Goal: Complete application form

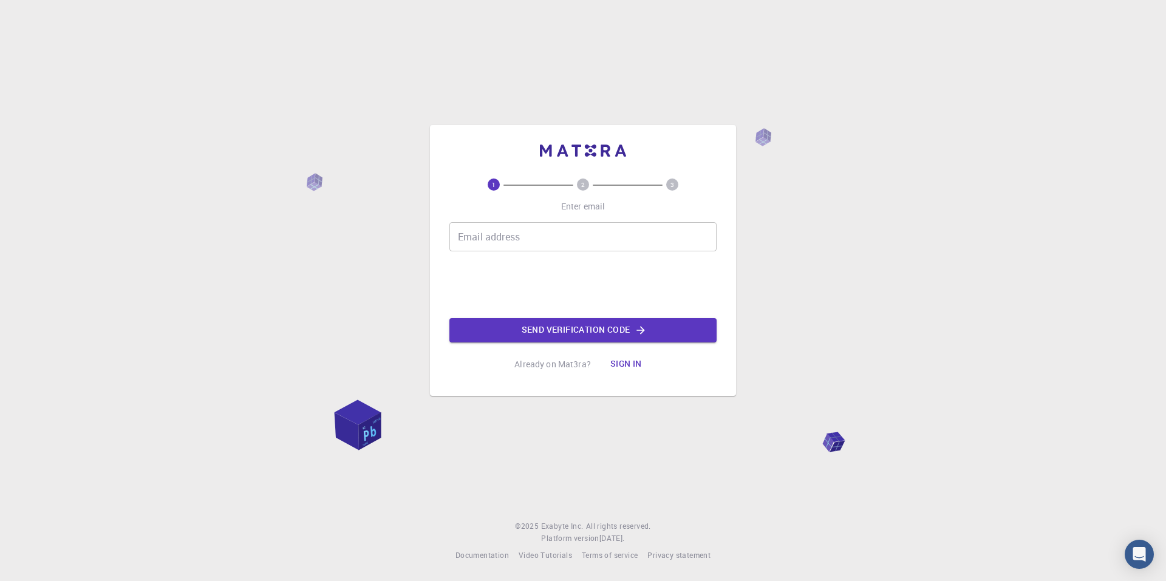
click at [528, 240] on input "Email address" at bounding box center [582, 236] width 267 height 29
type input "[EMAIL_ADDRESS][DOMAIN_NAME]"
click at [596, 341] on button "Send verification code" at bounding box center [582, 330] width 267 height 24
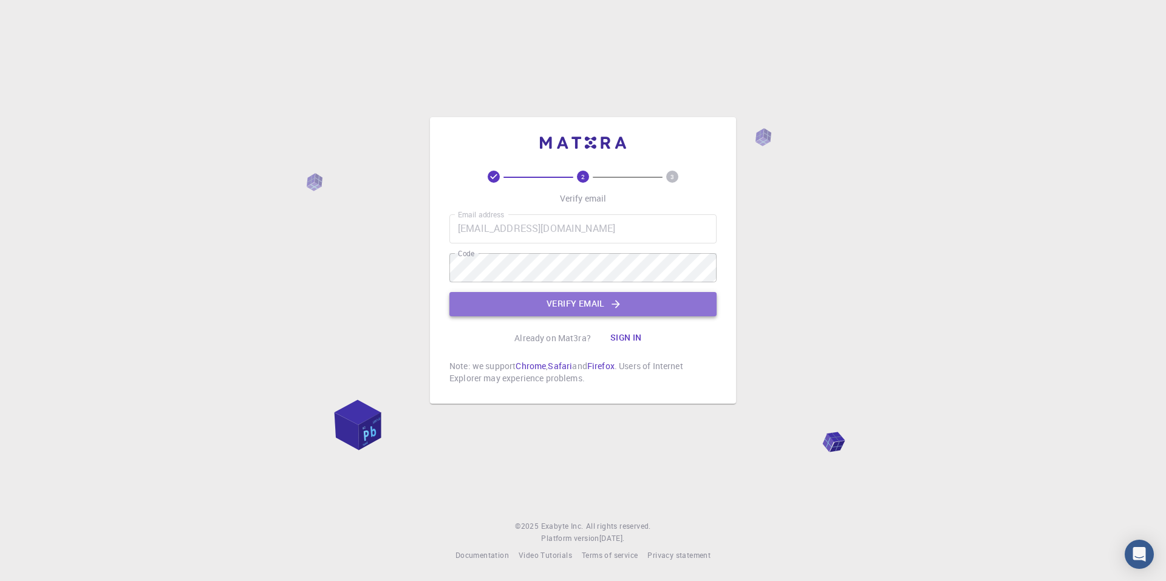
click at [539, 299] on button "Verify email" at bounding box center [582, 304] width 267 height 24
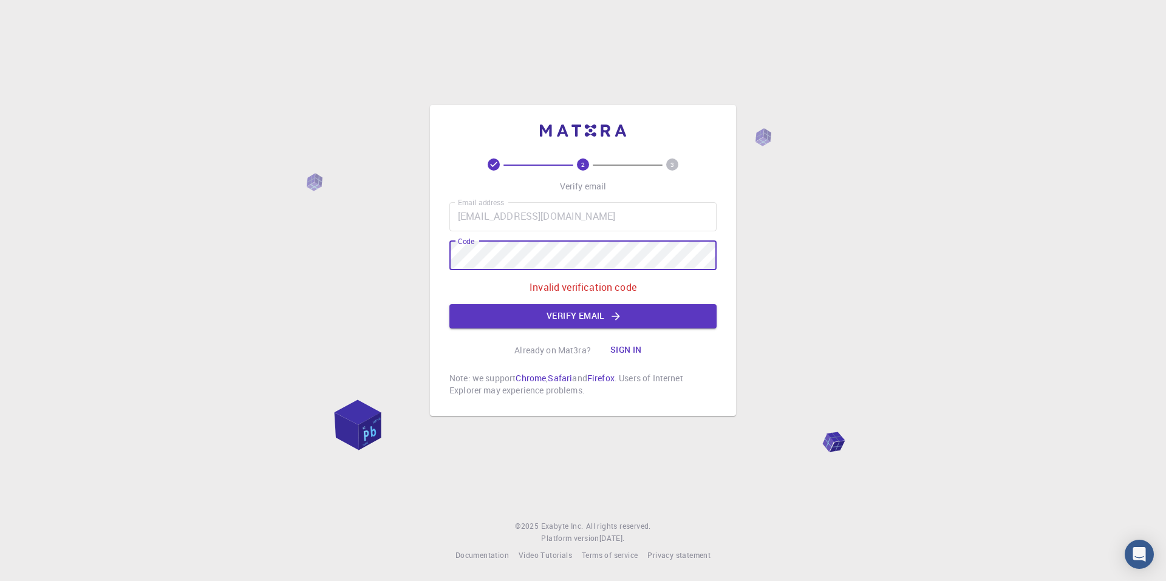
click at [384, 261] on div "2 3 Verify email Email address [EMAIL_ADDRESS][DOMAIN_NAME] Email address Code …" at bounding box center [583, 290] width 1166 height 581
click at [570, 319] on button "Verify email" at bounding box center [582, 316] width 267 height 24
click at [374, 250] on div "2 3 Verify email Email address [EMAIL_ADDRESS][DOMAIN_NAME] Email address Code …" at bounding box center [583, 290] width 1166 height 581
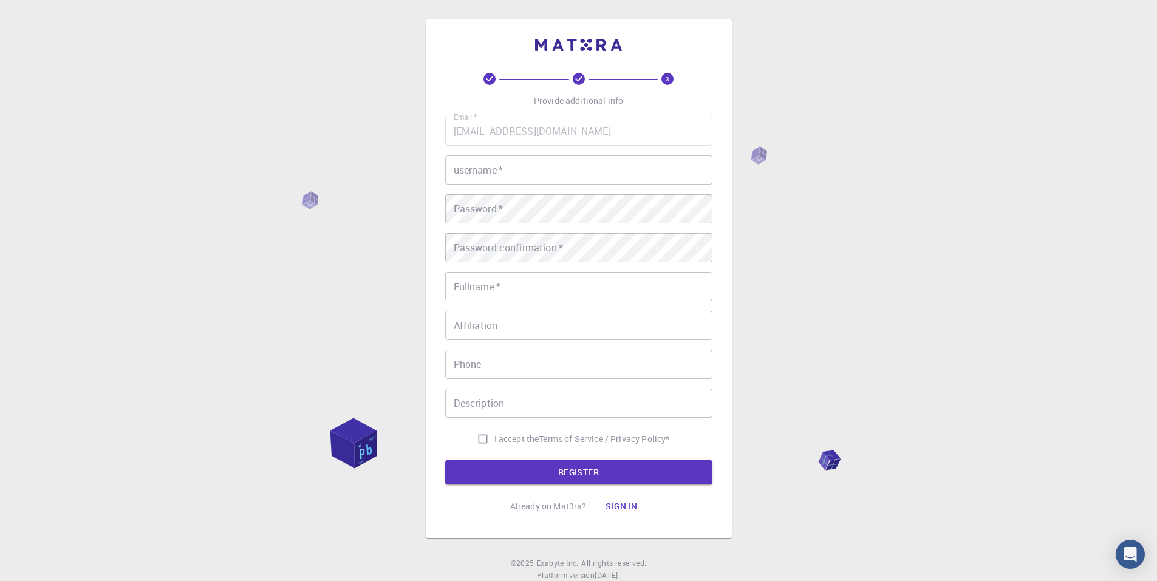
click at [493, 172] on input "username   *" at bounding box center [578, 169] width 267 height 29
type input "[PERSON_NAME]"
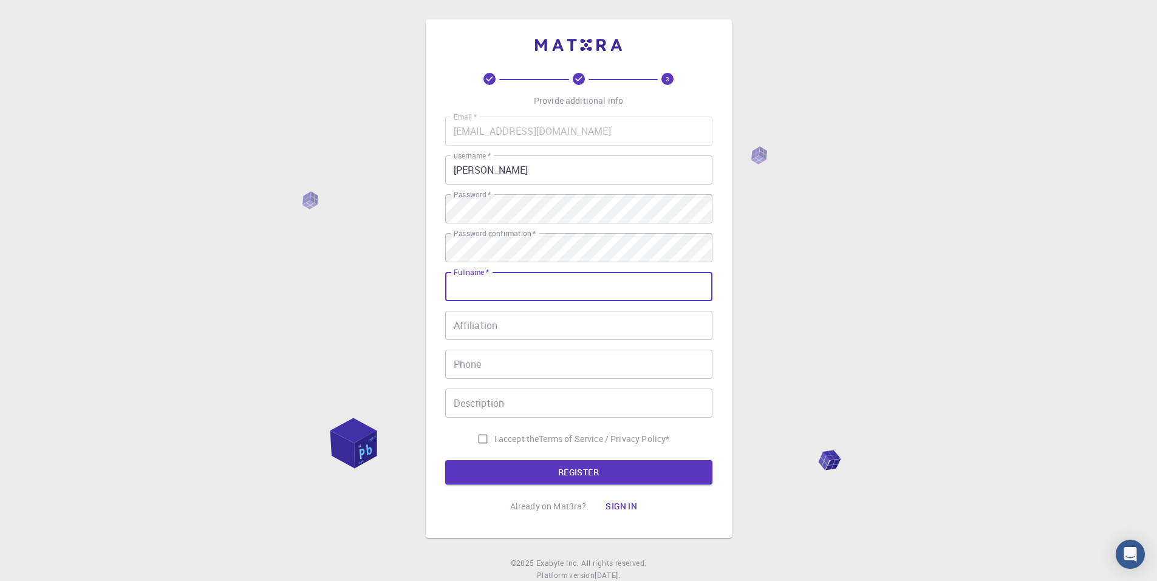
click at [491, 284] on input "Fullname   *" at bounding box center [578, 286] width 267 height 29
type input "[DEMOGRAPHIC_DATA][PERSON_NAME]"
type input "0844251982"
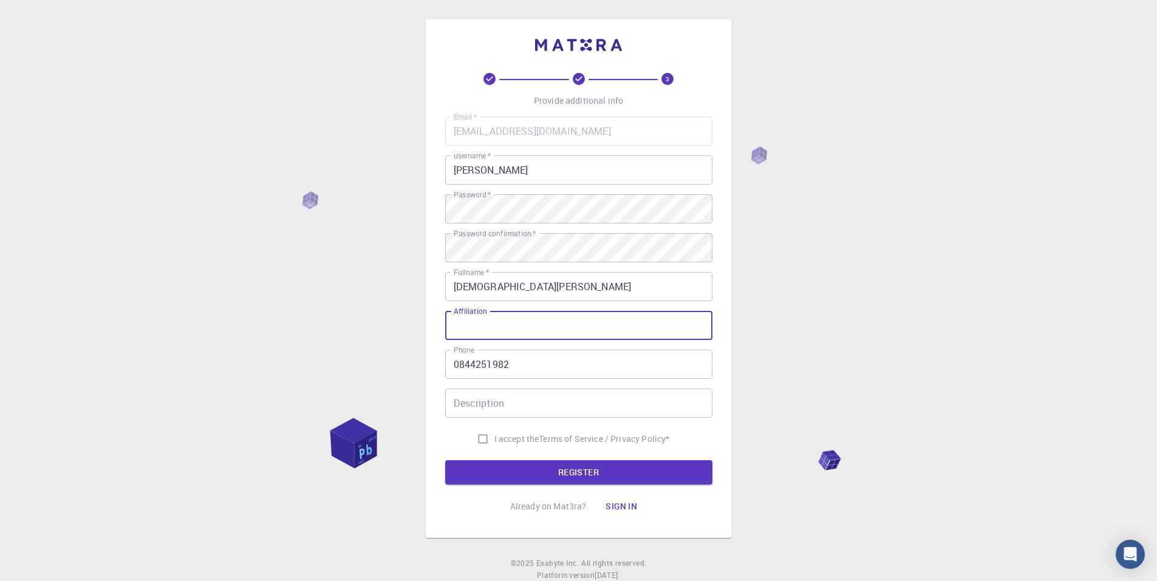
click at [537, 321] on input "Affiliation" at bounding box center [578, 325] width 267 height 29
type input "None"
click at [500, 411] on input "Description" at bounding box center [578, 403] width 267 height 29
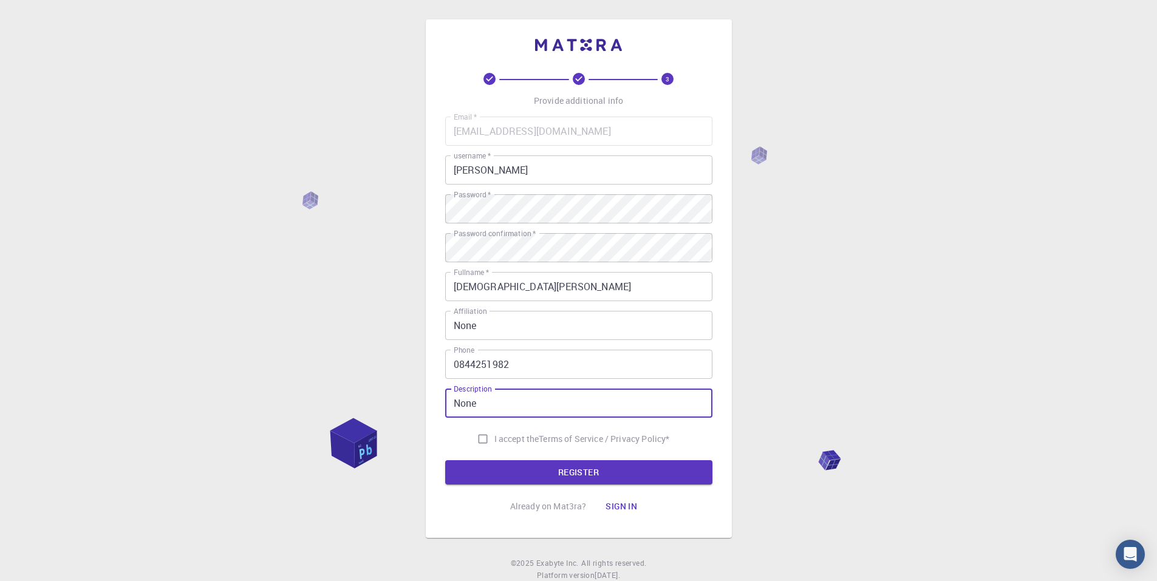
type input "None"
click at [487, 432] on input "I accept the Terms of Service / Privacy Policy *" at bounding box center [482, 439] width 23 height 23
checkbox input "true"
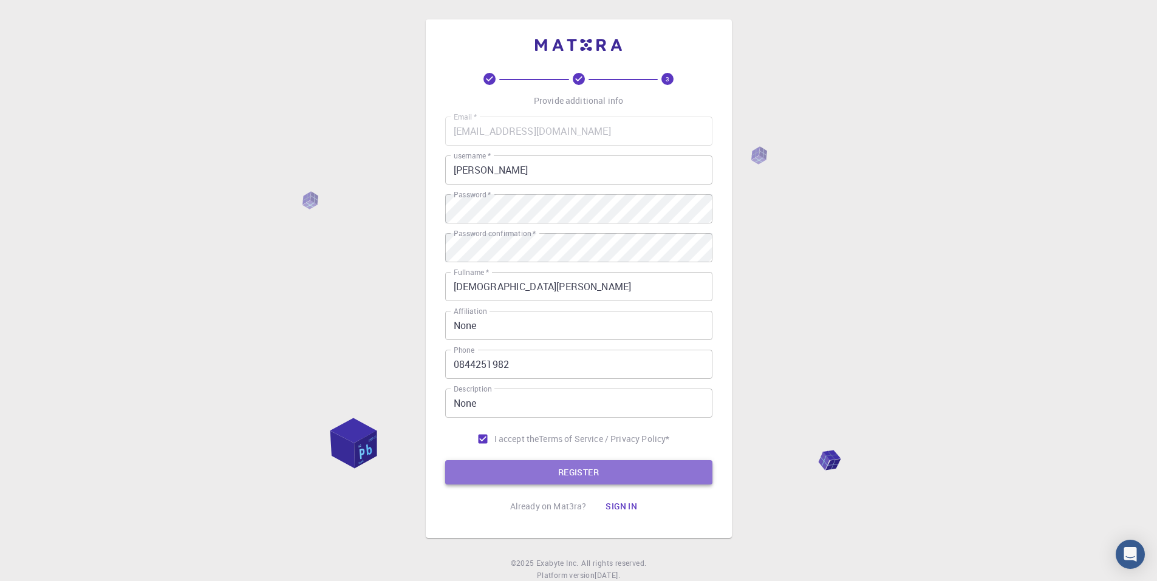
click at [505, 466] on button "REGISTER" at bounding box center [578, 472] width 267 height 24
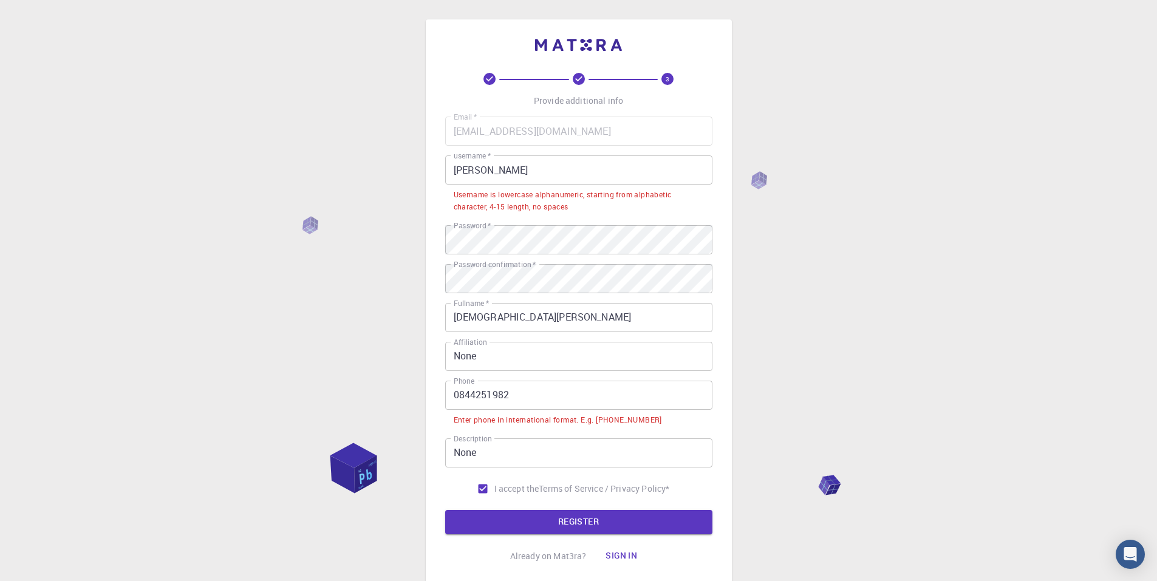
click at [550, 394] on input "0844251982" at bounding box center [578, 395] width 267 height 29
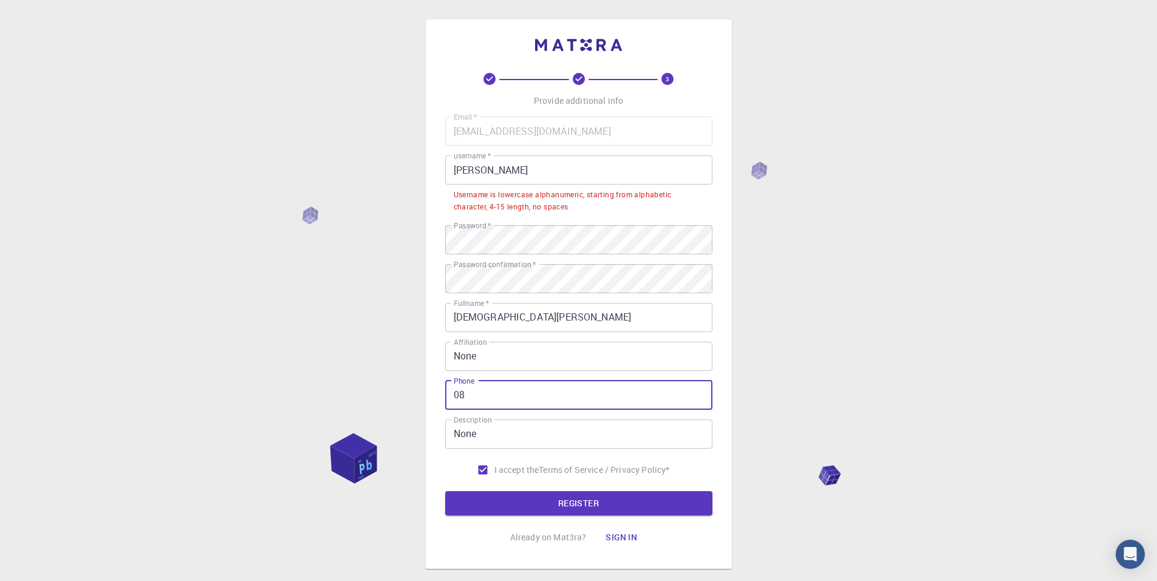
type input "0"
type input "="
type input "[PHONE_NUMBER]"
click at [525, 161] on input "[PERSON_NAME]" at bounding box center [578, 169] width 267 height 29
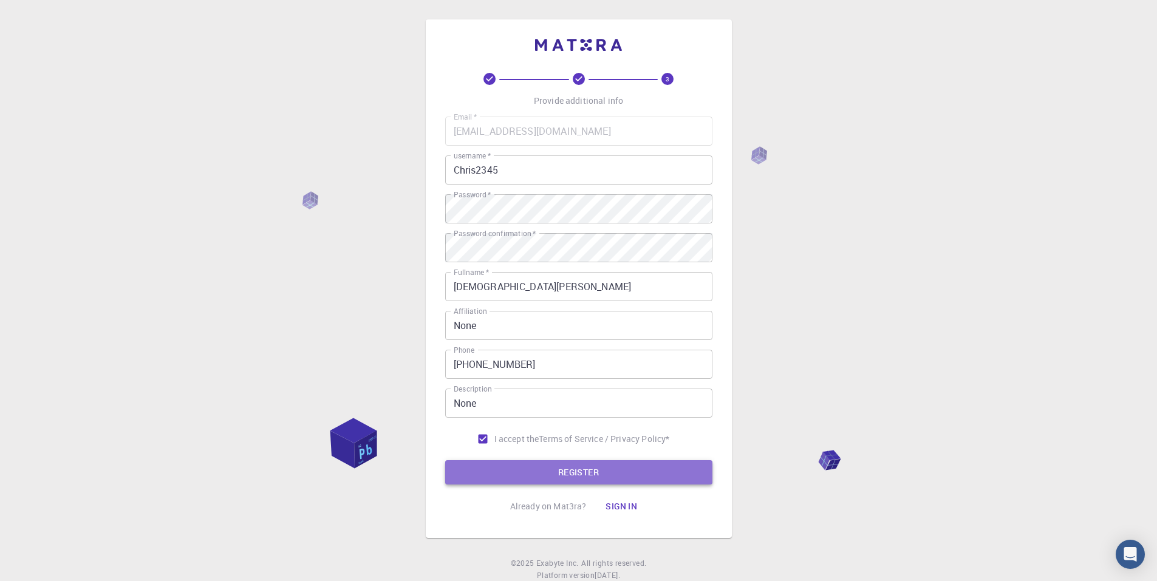
click at [550, 471] on button "REGISTER" at bounding box center [578, 472] width 267 height 24
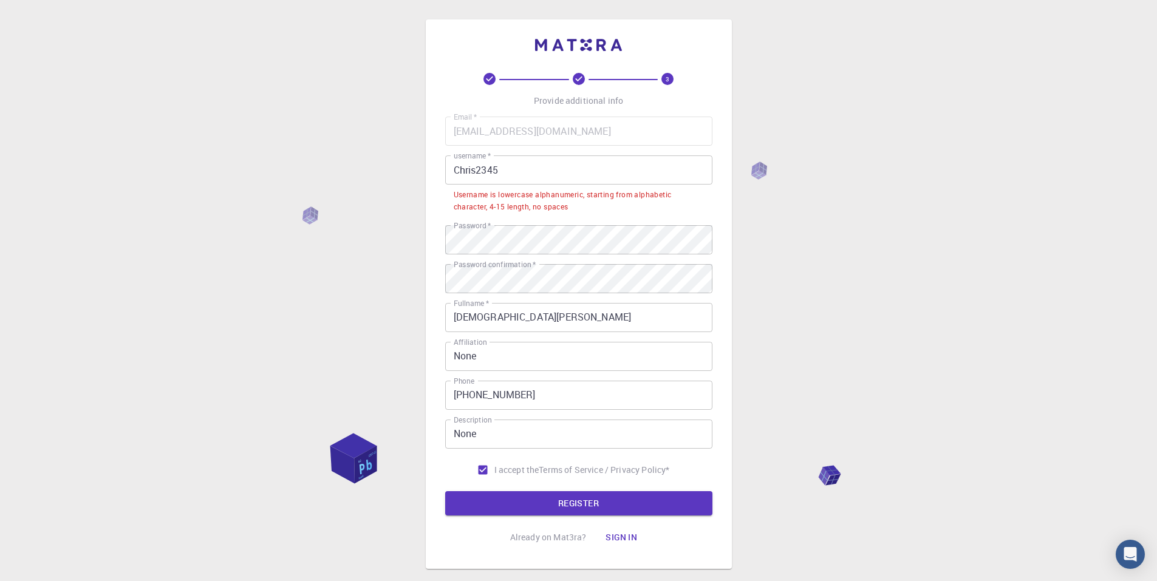
click at [459, 173] on input "Chris2345" at bounding box center [578, 169] width 267 height 29
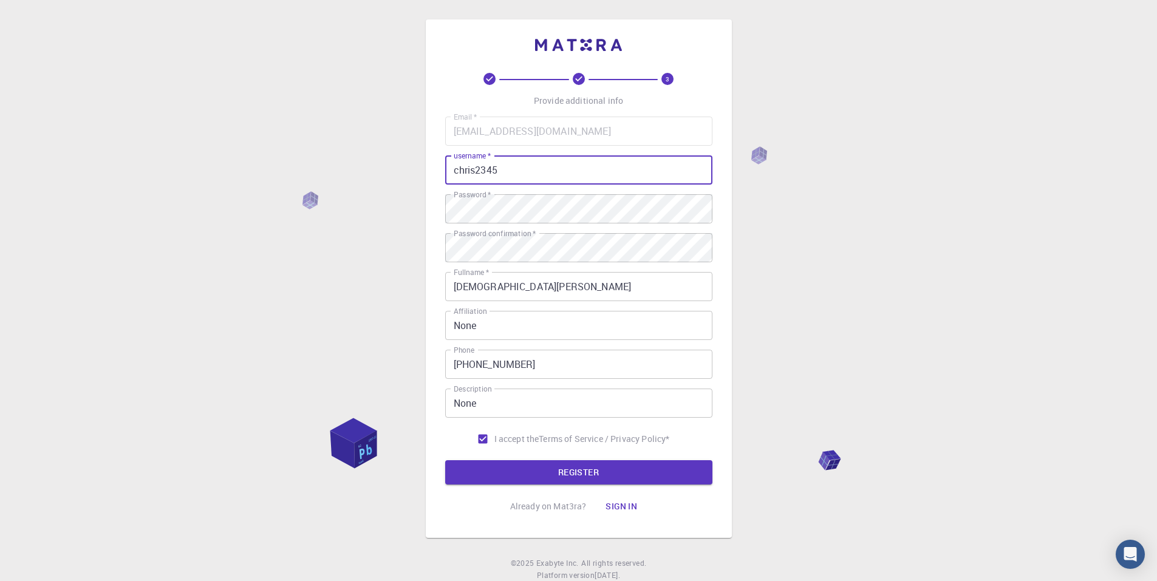
type input "chris2345"
click at [513, 465] on button "REGISTER" at bounding box center [578, 472] width 267 height 24
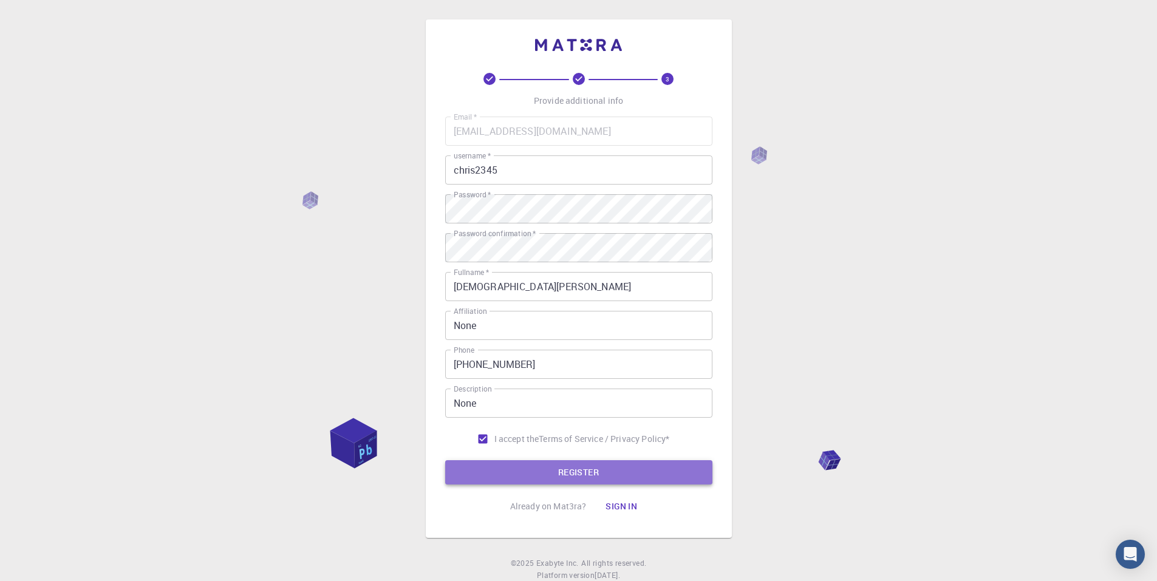
click at [524, 462] on button "REGISTER" at bounding box center [578, 472] width 267 height 24
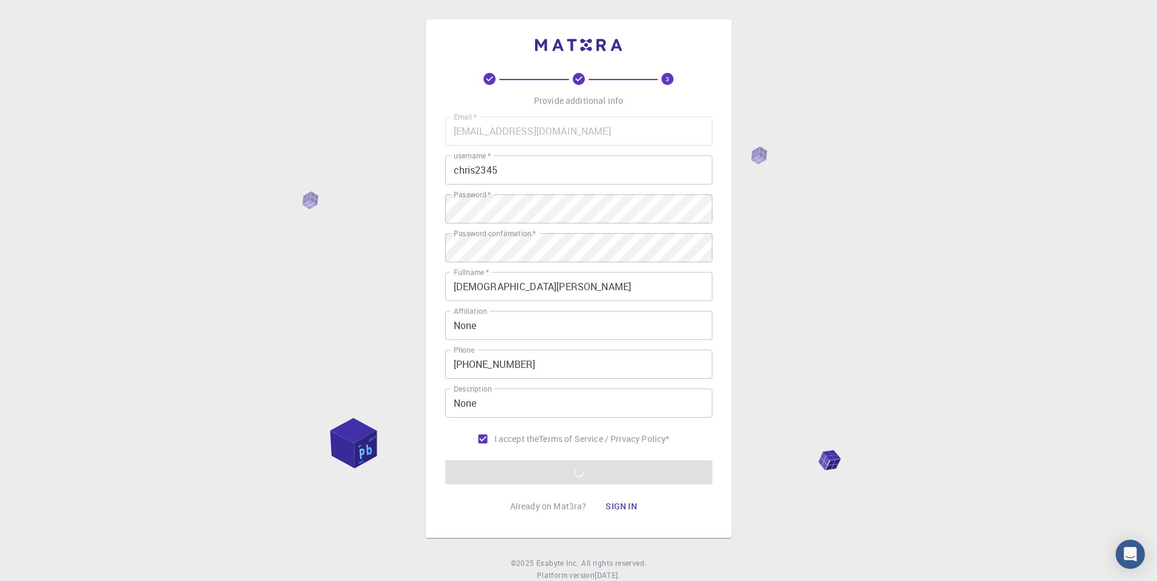
click at [545, 469] on form "Email   * [EMAIL_ADDRESS][DOMAIN_NAME] Email   * username   * chris2345 usernam…" at bounding box center [578, 301] width 267 height 368
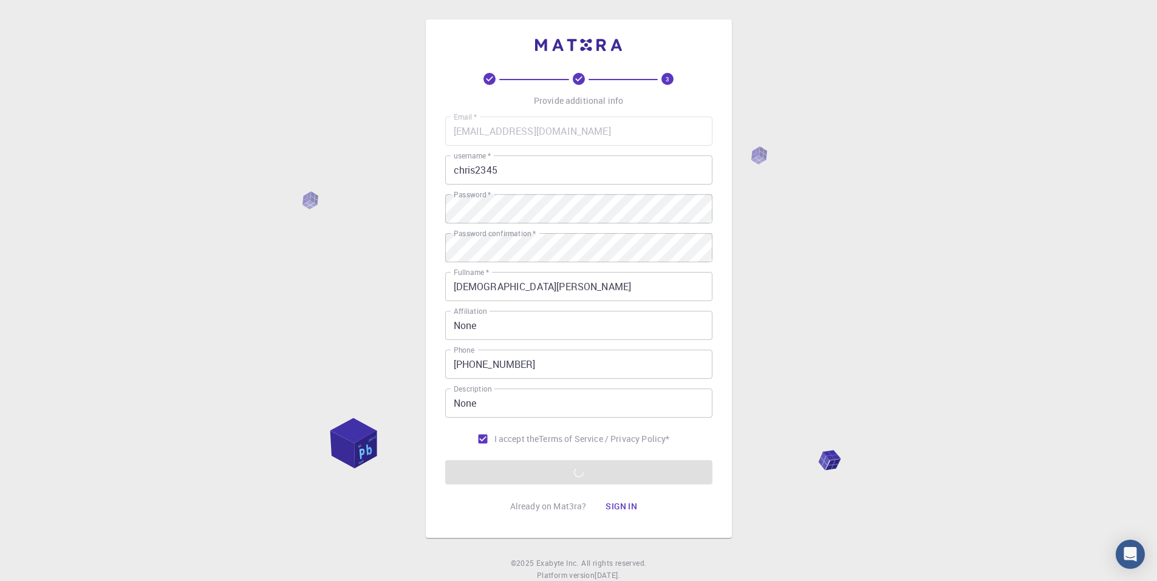
click at [971, 285] on div "3 Provide additional info Email   * [EMAIL_ADDRESS][DOMAIN_NAME] Email   * user…" at bounding box center [578, 309] width 1157 height 618
click at [615, 465] on form "Email   * [EMAIL_ADDRESS][DOMAIN_NAME] Email   * username   * chris2345 usernam…" at bounding box center [578, 301] width 267 height 368
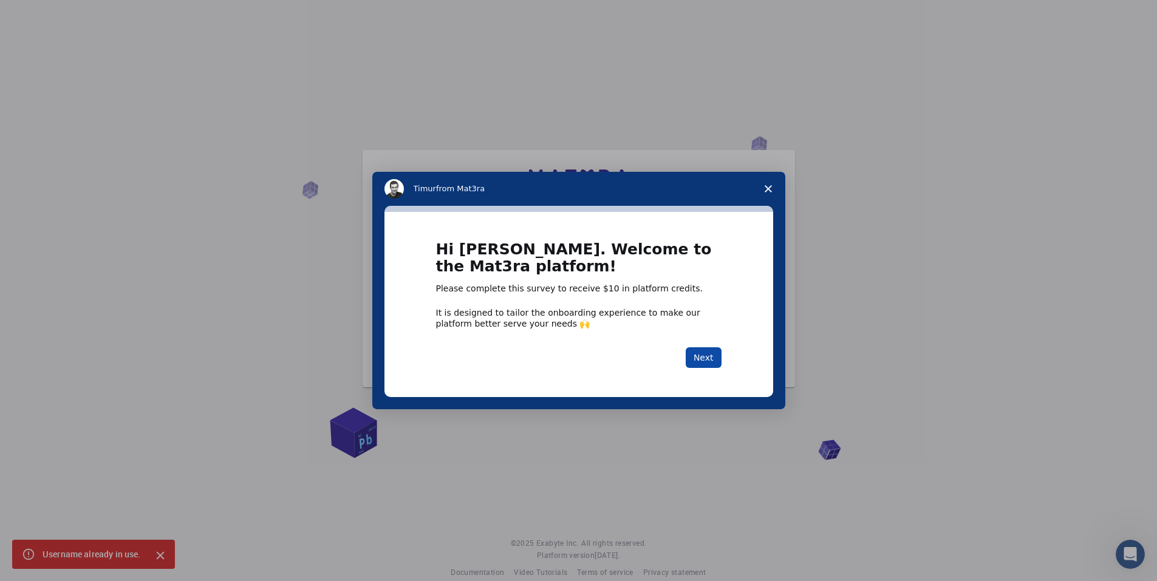
click at [698, 361] on button "Next" at bounding box center [704, 357] width 36 height 21
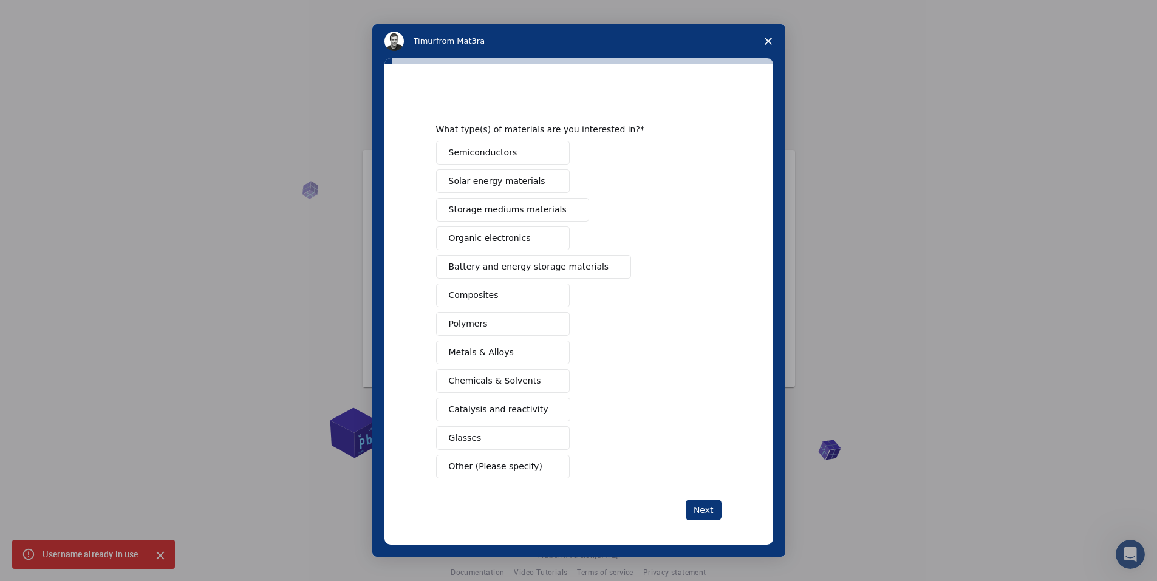
click at [497, 352] on span "Metals & Alloys" at bounding box center [481, 352] width 65 height 13
click at [537, 186] on button "Solar energy materials" at bounding box center [503, 181] width 134 height 24
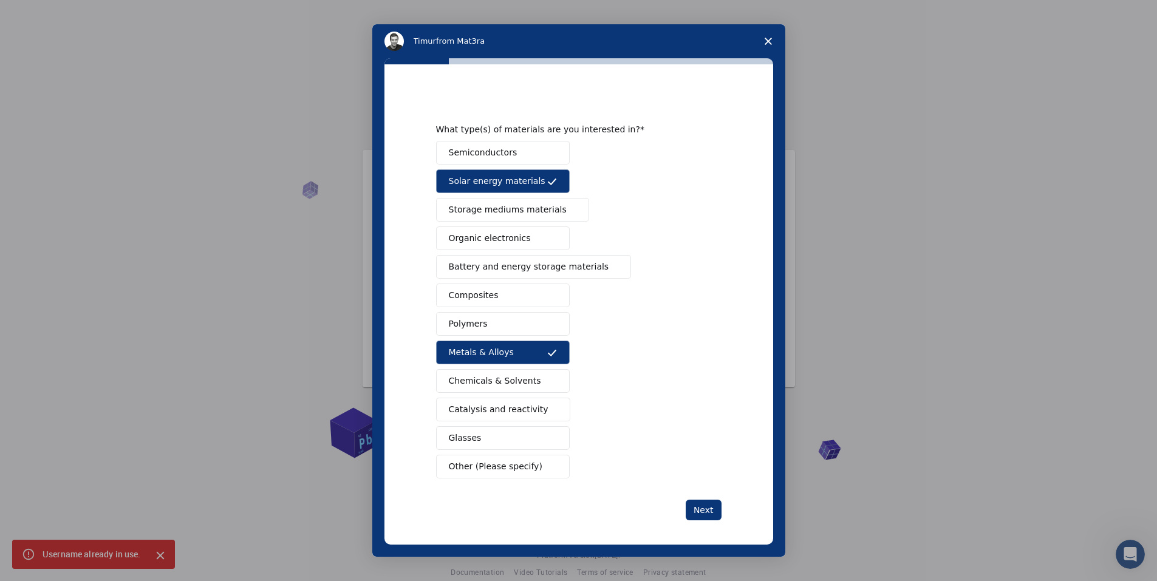
click at [535, 185] on button "Solar energy materials" at bounding box center [503, 181] width 134 height 24
click at [536, 209] on span "Storage mediums materials" at bounding box center [508, 209] width 118 height 13
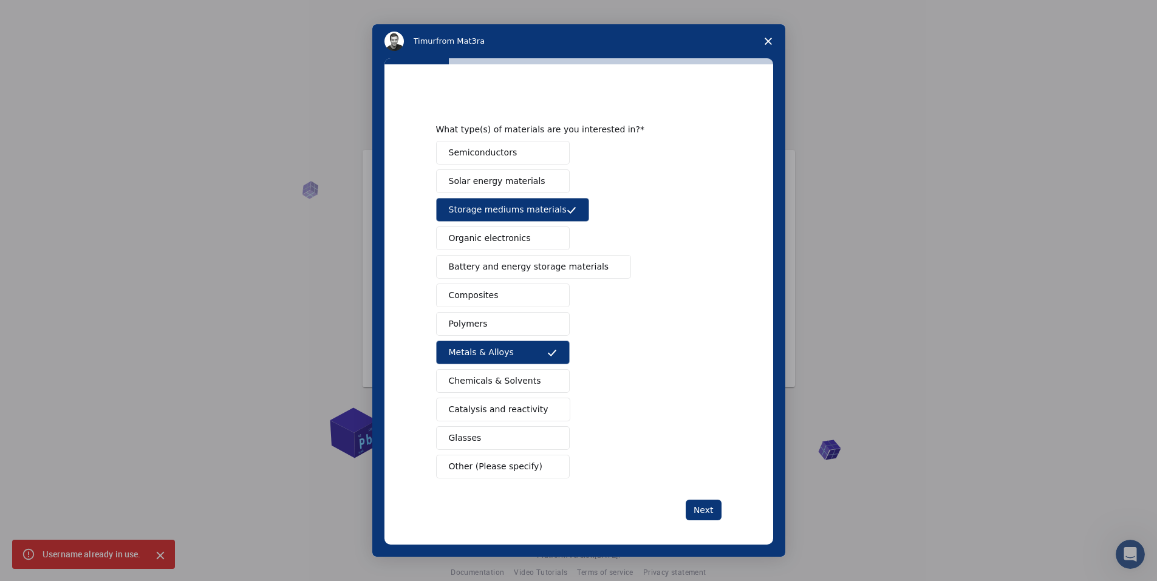
click at [536, 209] on span "Storage mediums materials" at bounding box center [508, 209] width 118 height 13
click at [693, 504] on button "Next" at bounding box center [704, 510] width 36 height 21
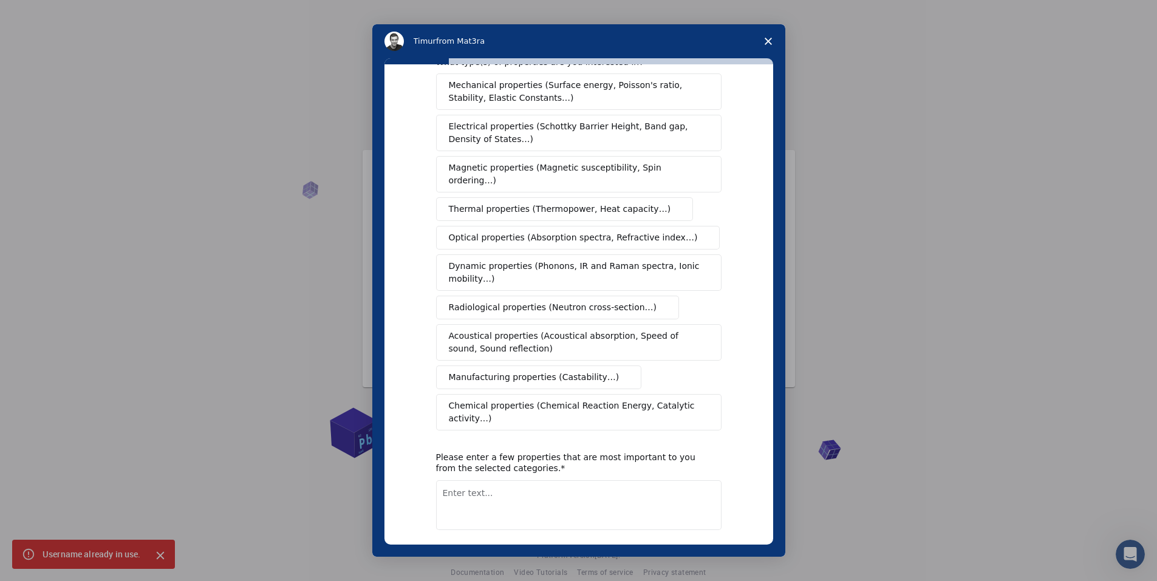
scroll to position [68, 0]
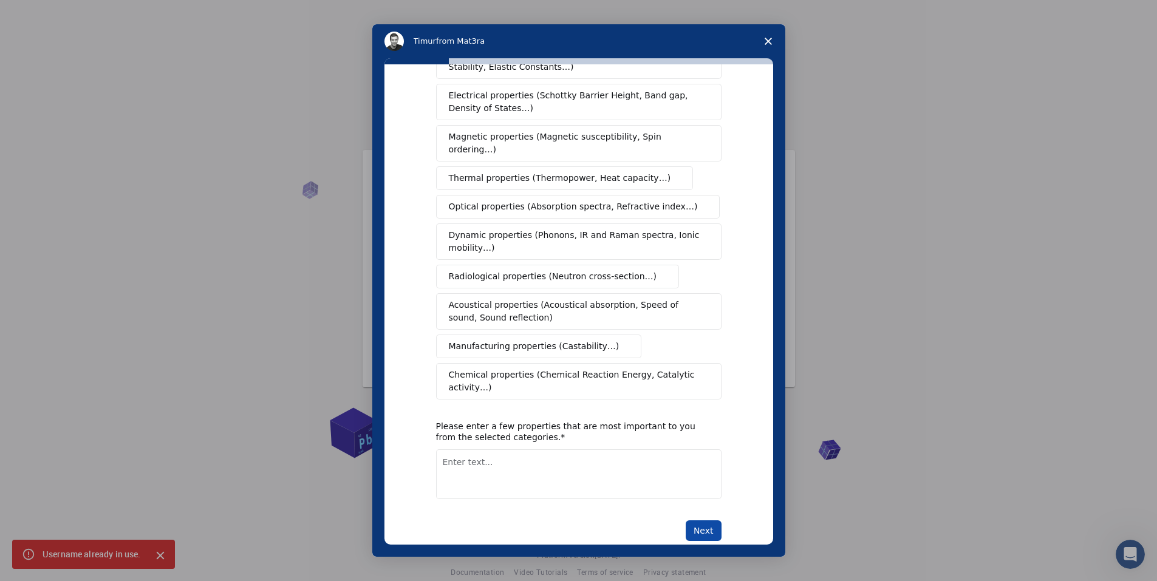
click at [693, 521] on button "Next" at bounding box center [704, 531] width 36 height 21
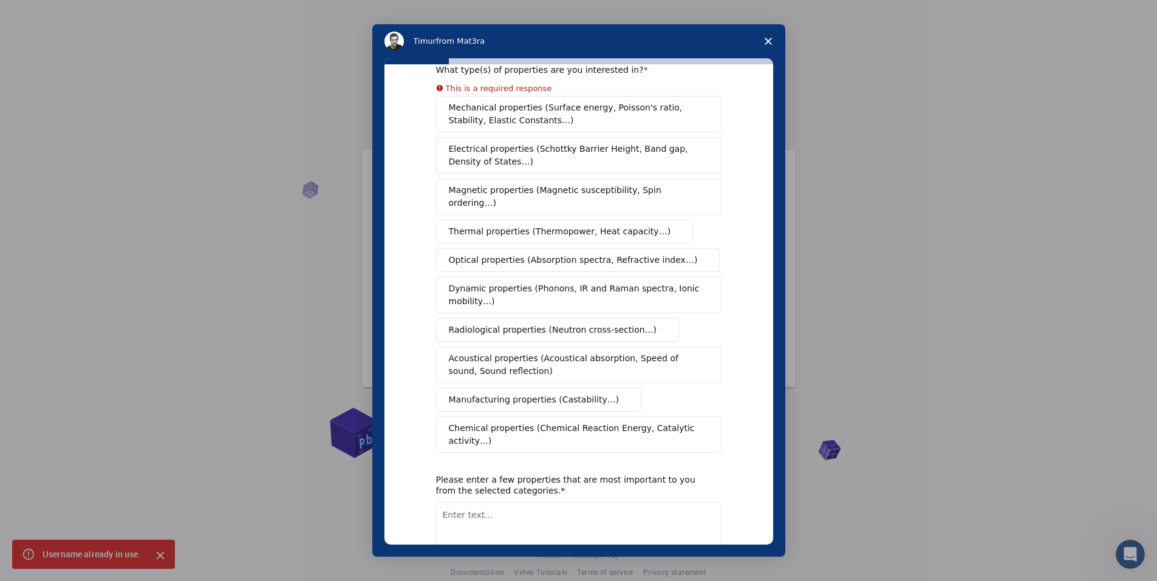
click at [526, 502] on textarea "Enter text..." at bounding box center [578, 527] width 285 height 50
click at [536, 246] on div "Mechanical properties (Surface energy, Poisson's ratio, Stability, Elastic Cons…" at bounding box center [578, 274] width 285 height 357
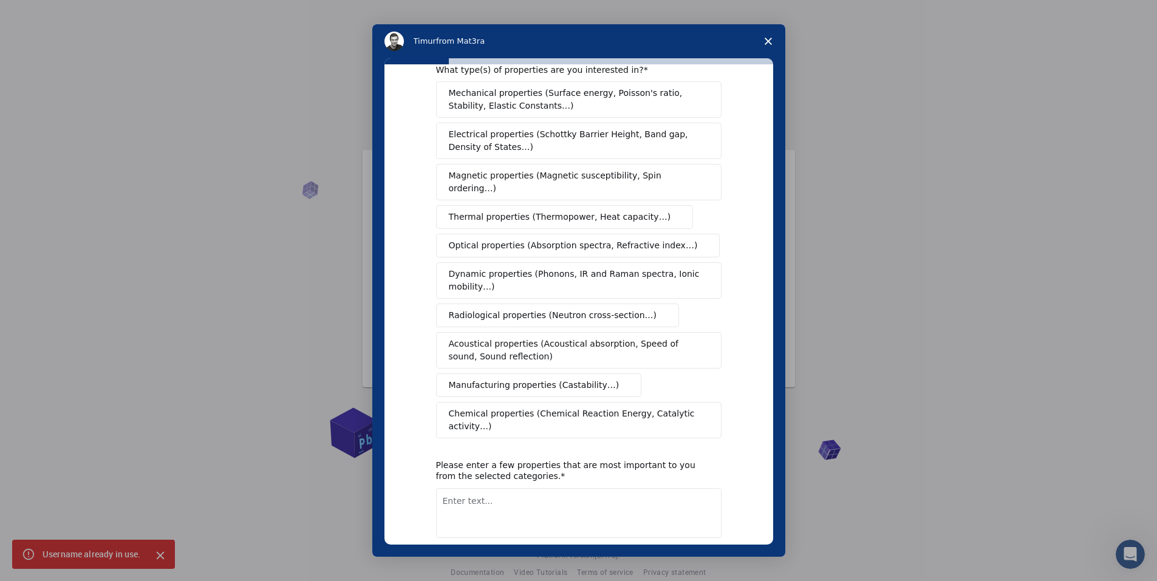
click at [489, 174] on span "Magnetic properties (Magnetic susceptibility, Spin ordering…)" at bounding box center [574, 182] width 251 height 26
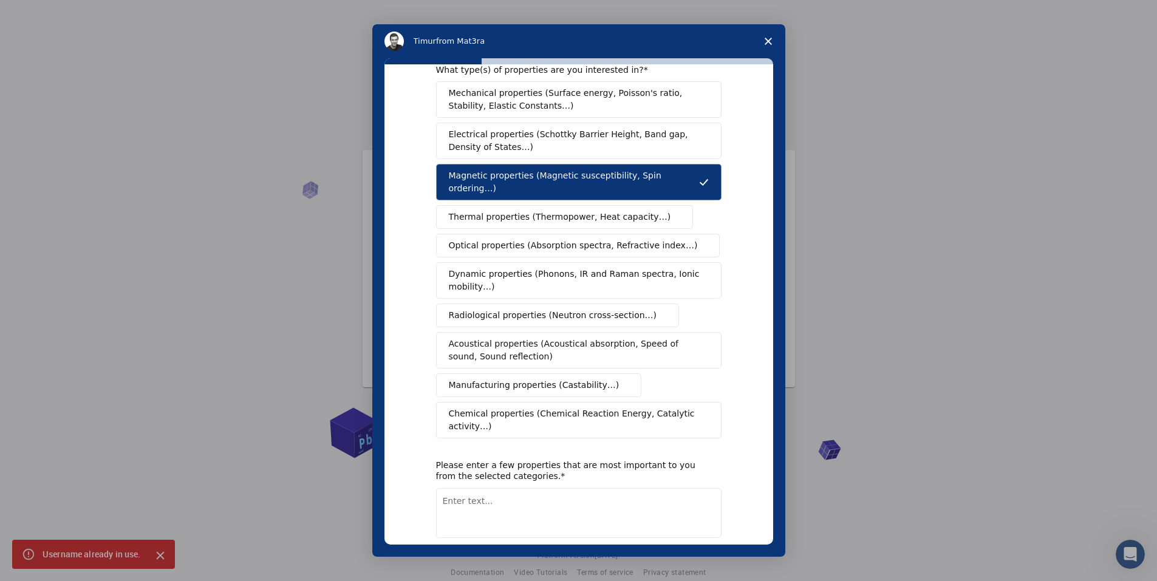
click at [490, 211] on span "Thermal properties (Thermopower, Heat capacity…)" at bounding box center [560, 217] width 222 height 13
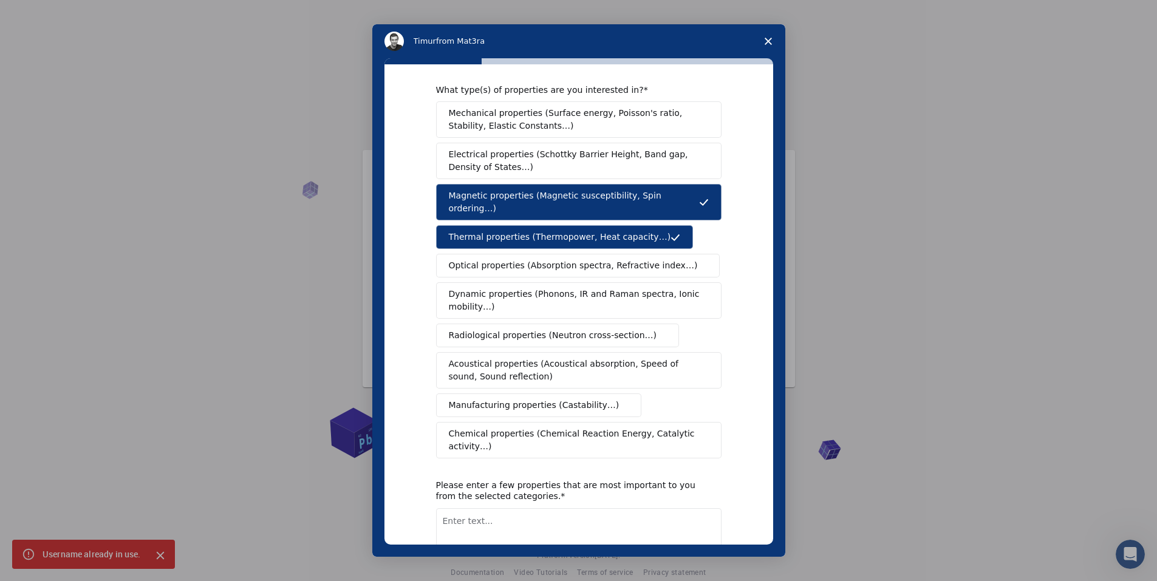
scroll to position [0, 0]
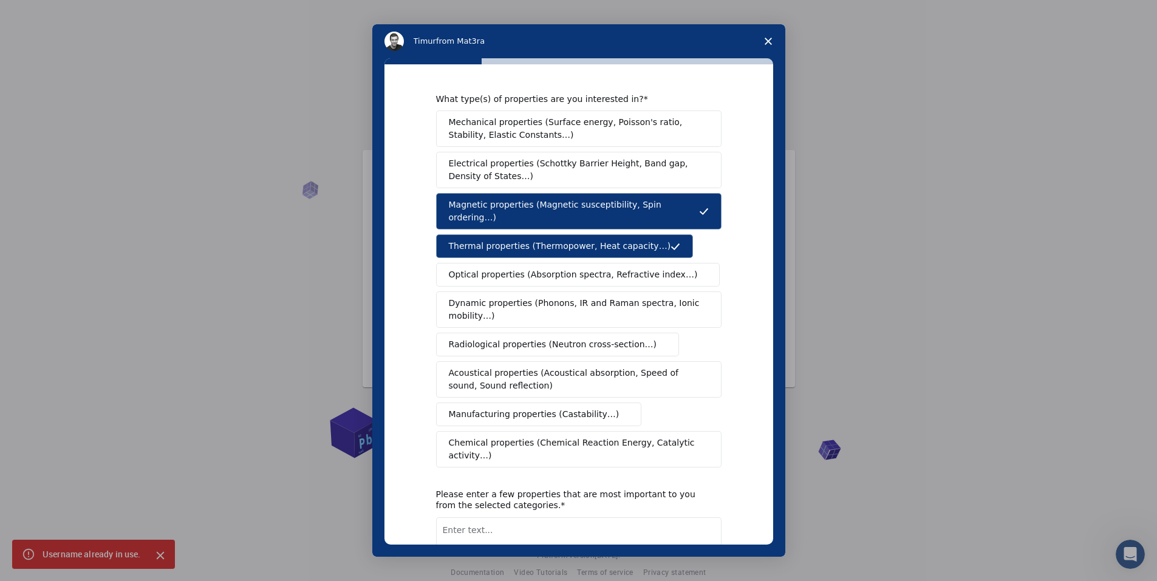
click at [668, 173] on span "Electrical properties (Schottky Barrier Height, Band gap, Density of States…)" at bounding box center [575, 170] width 253 height 26
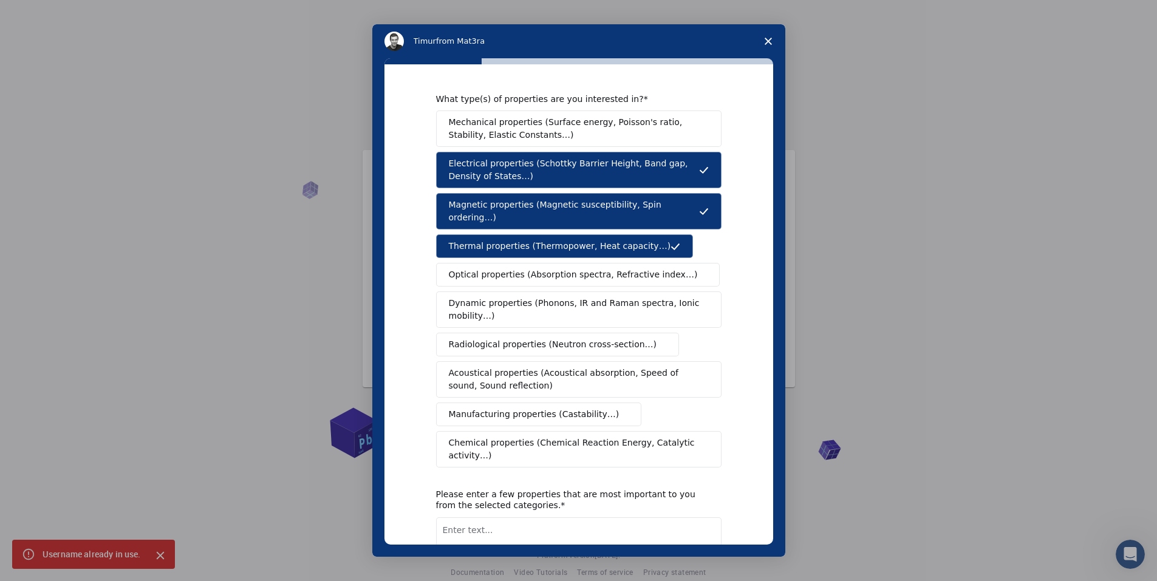
scroll to position [68, 0]
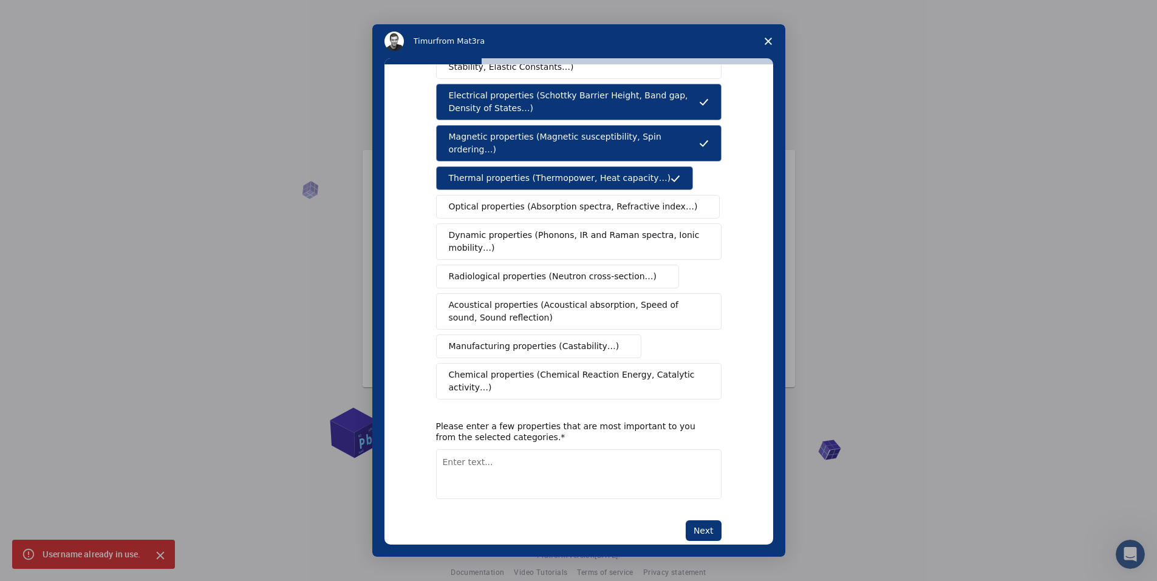
click at [519, 449] on textarea "Enter text..." at bounding box center [578, 474] width 285 height 50
type textarea "Air Space enginering"
click at [699, 521] on button "Next" at bounding box center [704, 531] width 36 height 21
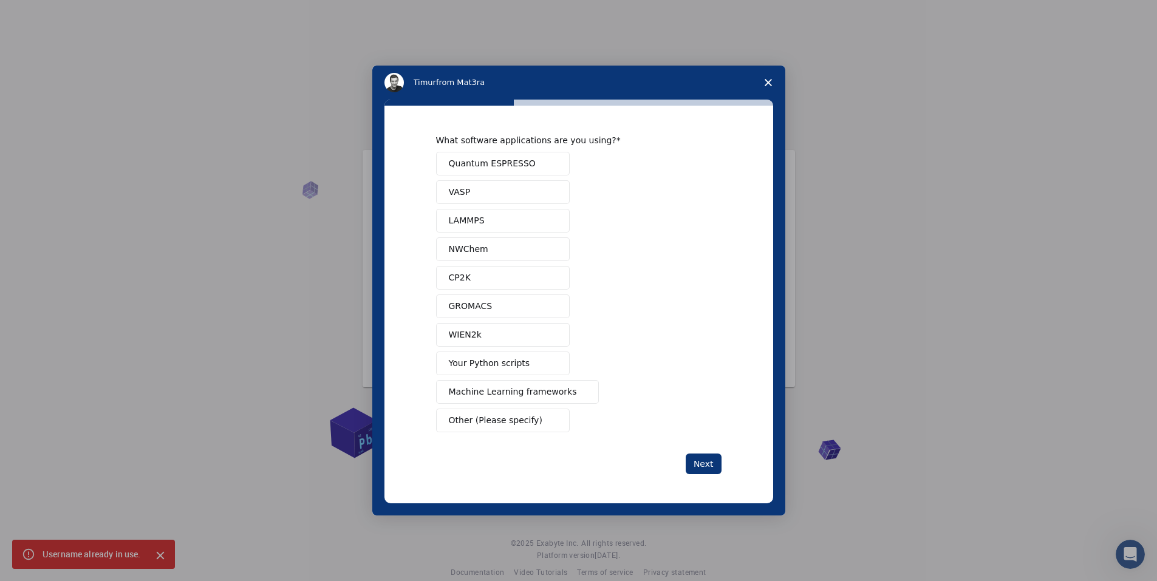
scroll to position [0, 0]
click at [592, 146] on div "What software applications are you using?" at bounding box center [569, 140] width 267 height 11
click at [774, 78] on span "Close survey" at bounding box center [768, 83] width 34 height 34
